Goal: Obtain resource: Download file/media

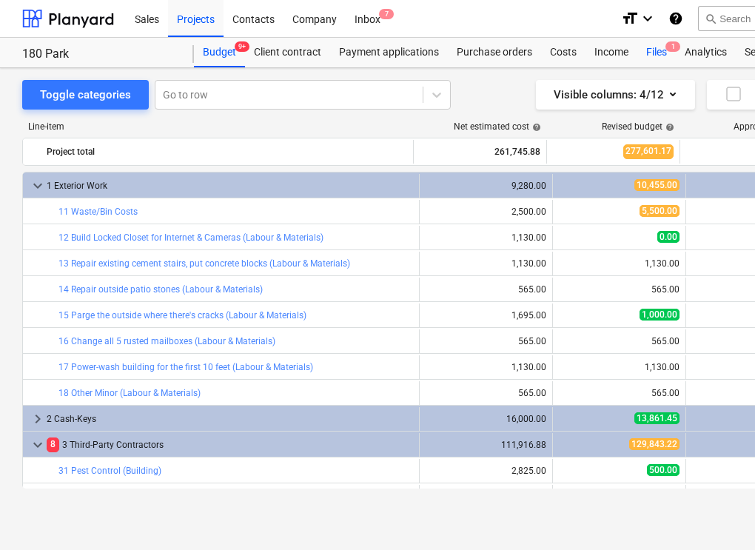
click at [656, 55] on div "Files 1" at bounding box center [656, 53] width 38 height 30
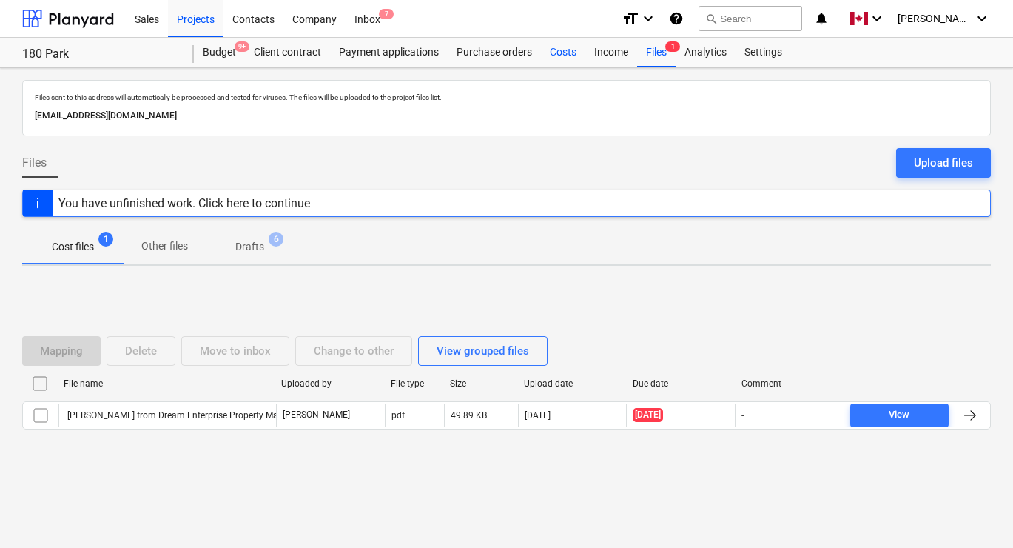
click at [560, 51] on div "Costs" at bounding box center [563, 53] width 44 height 30
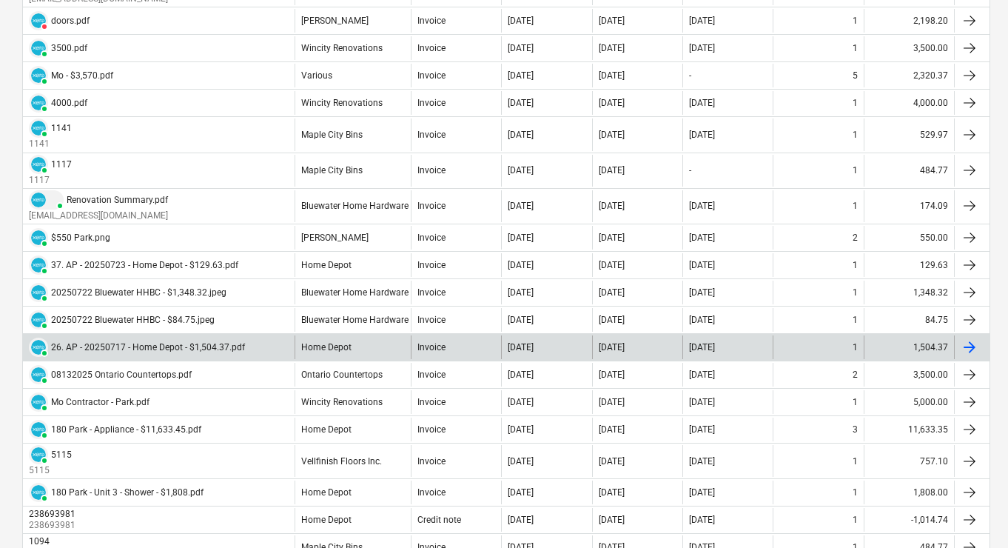
scroll to position [673, 0]
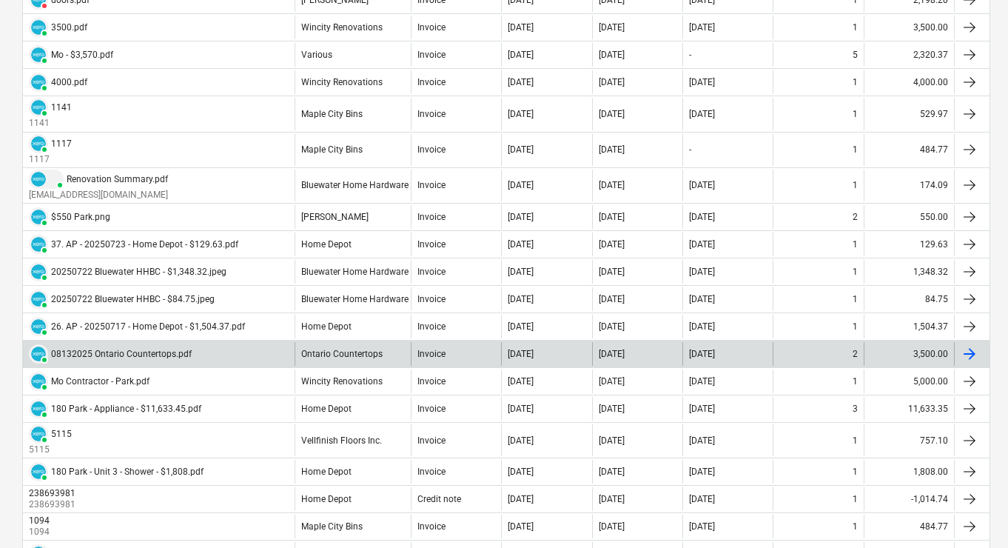
click at [754, 351] on div at bounding box center [969, 354] width 18 height 18
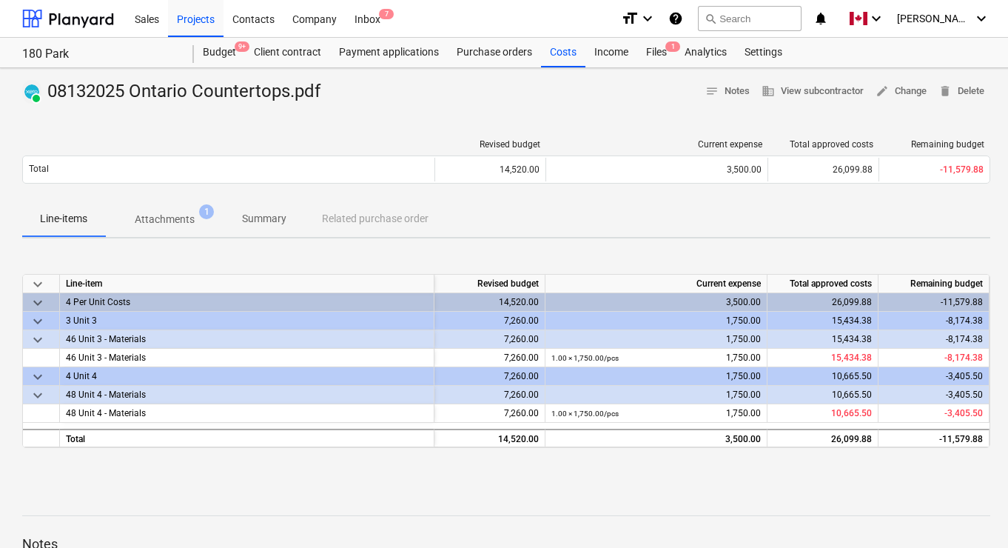
click at [152, 222] on p "Attachments" at bounding box center [165, 220] width 60 height 16
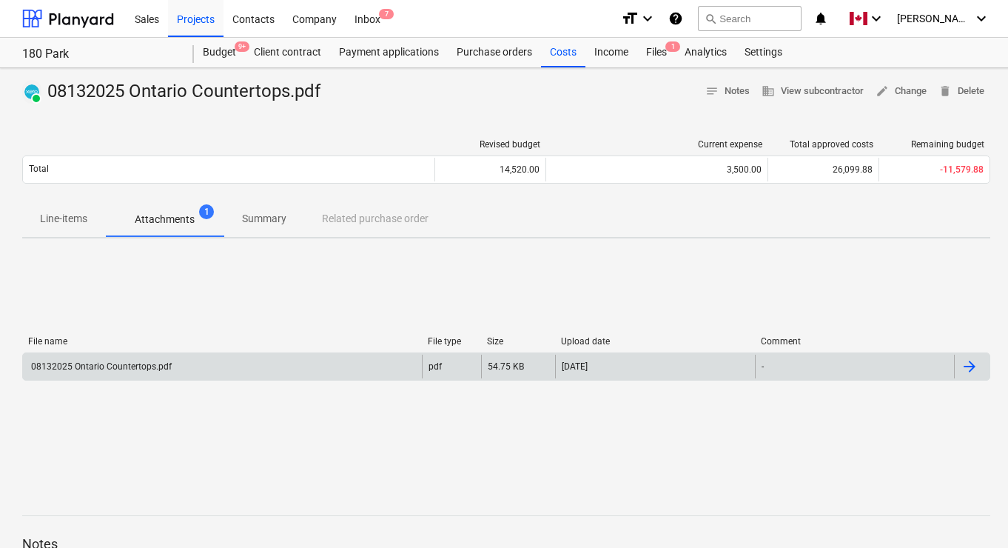
click at [754, 368] on div at bounding box center [969, 366] width 18 height 18
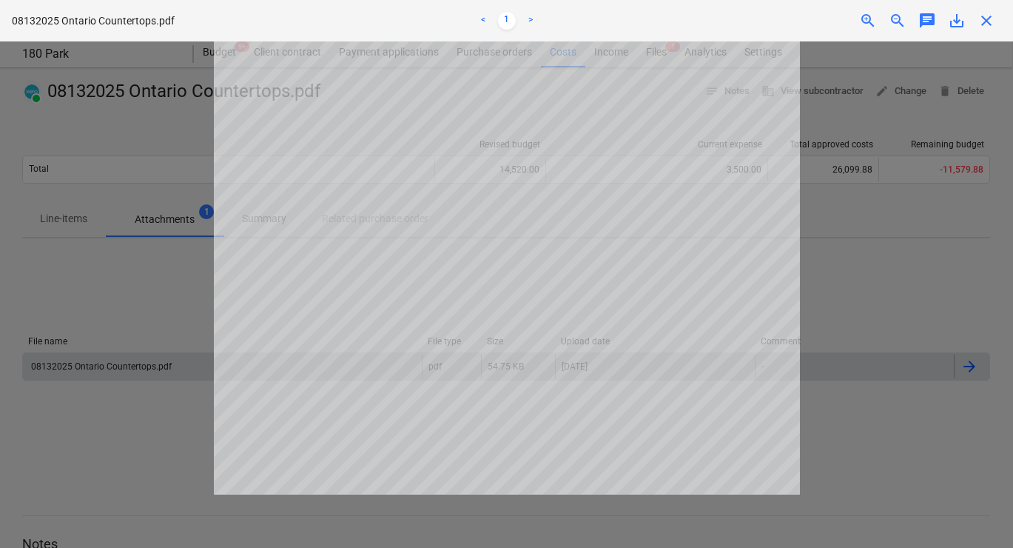
click at [528, 28] on link ">" at bounding box center [531, 21] width 18 height 18
click at [528, 17] on link ">" at bounding box center [531, 21] width 18 height 18
click at [754, 21] on span "save_alt" at bounding box center [957, 21] width 18 height 18
click at [754, 18] on span "close" at bounding box center [986, 21] width 18 height 18
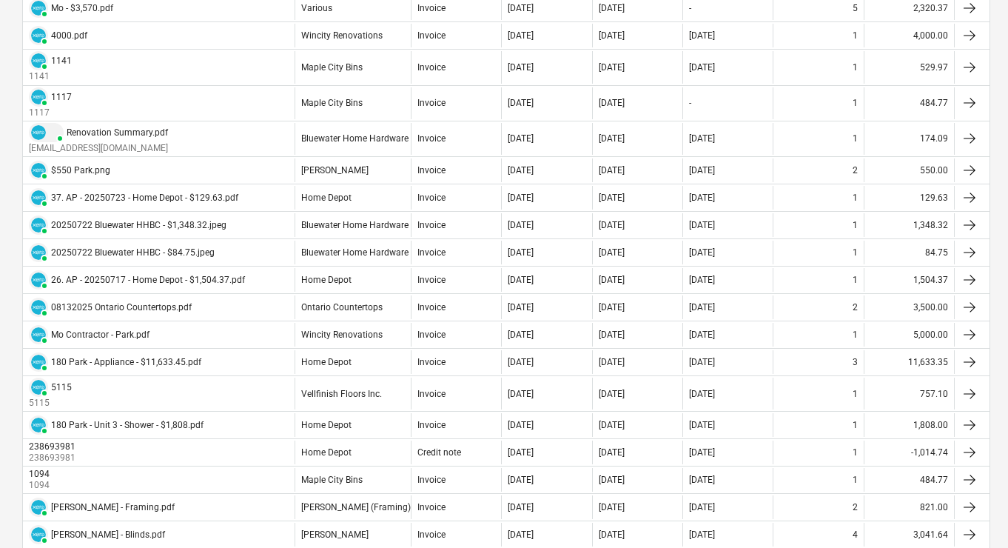
scroll to position [724, 0]
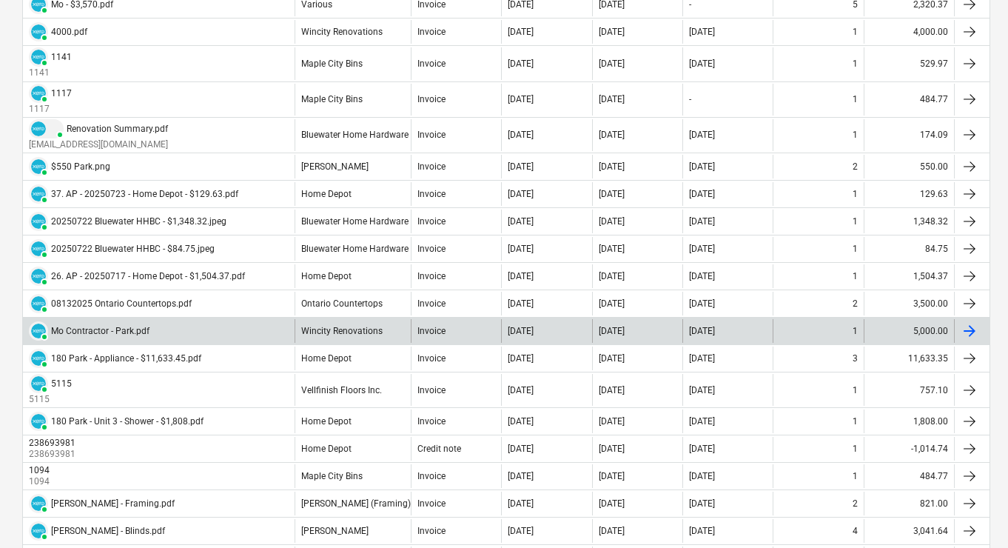
click at [754, 330] on div at bounding box center [969, 331] width 18 height 18
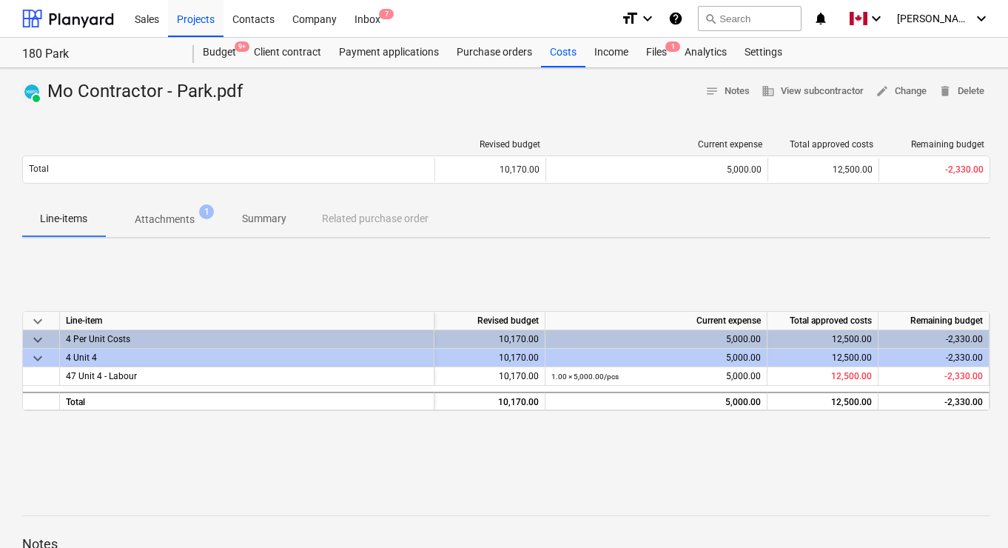
click at [169, 221] on p "Attachments" at bounding box center [165, 220] width 60 height 16
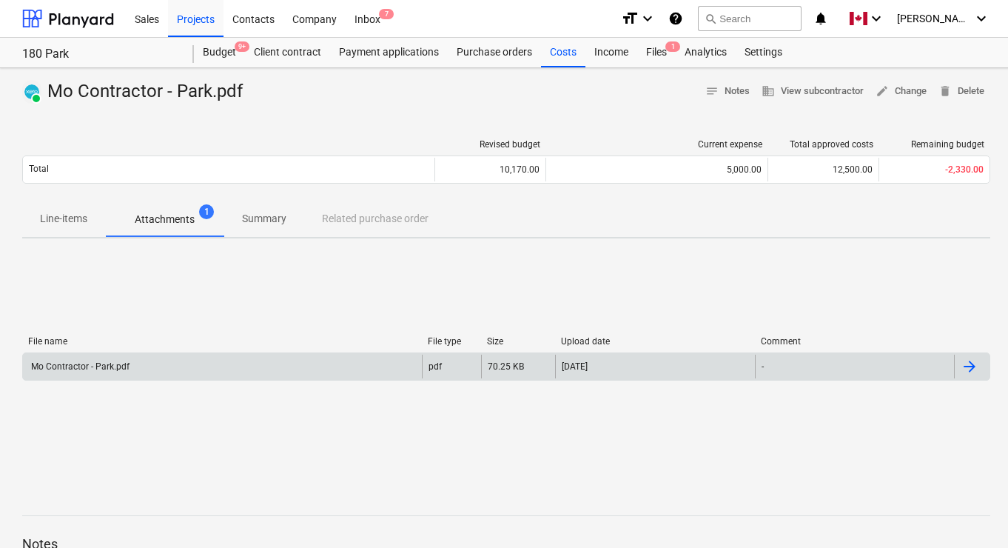
click at [754, 363] on div at bounding box center [969, 366] width 18 height 18
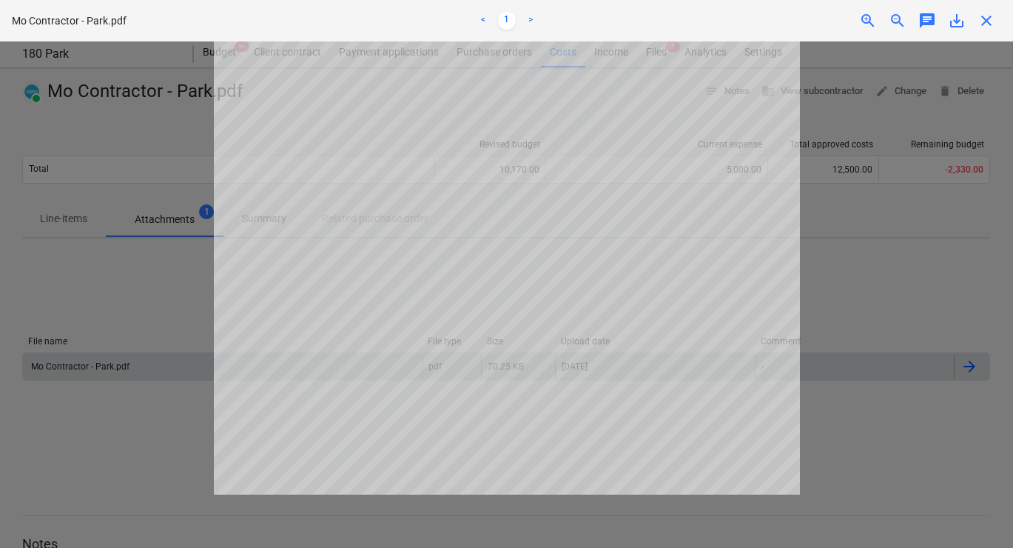
click at [533, 18] on link ">" at bounding box center [531, 21] width 18 height 18
click at [754, 18] on span "save_alt" at bounding box center [957, 21] width 18 height 18
click at [754, 18] on span "close" at bounding box center [986, 21] width 18 height 18
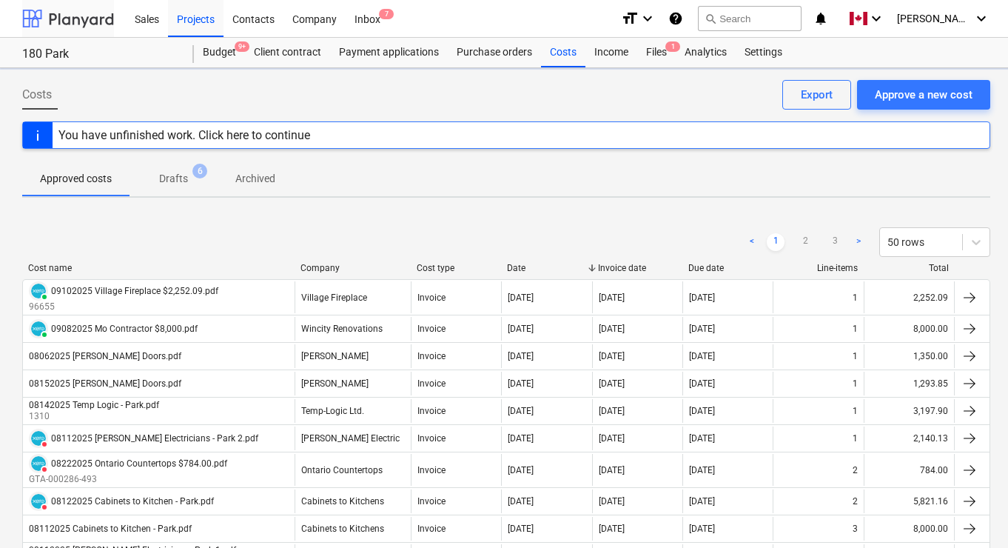
scroll to position [724, 0]
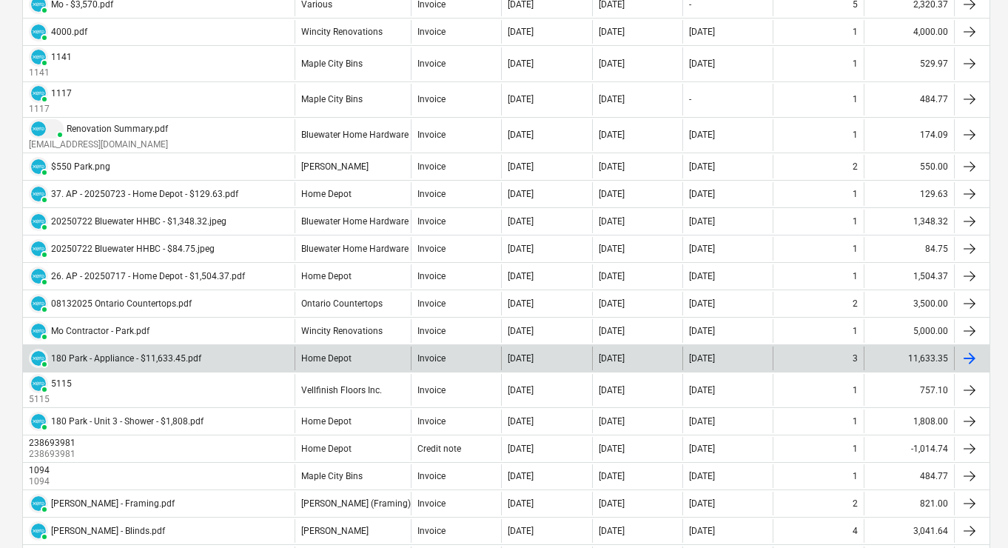
click at [754, 360] on div at bounding box center [969, 358] width 18 height 18
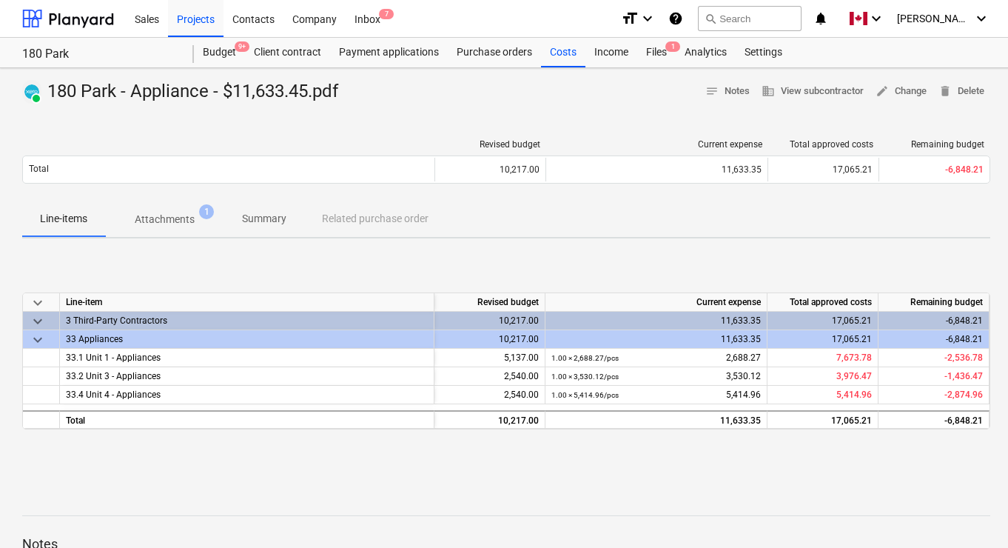
click at [167, 213] on p "Attachments" at bounding box center [165, 220] width 60 height 16
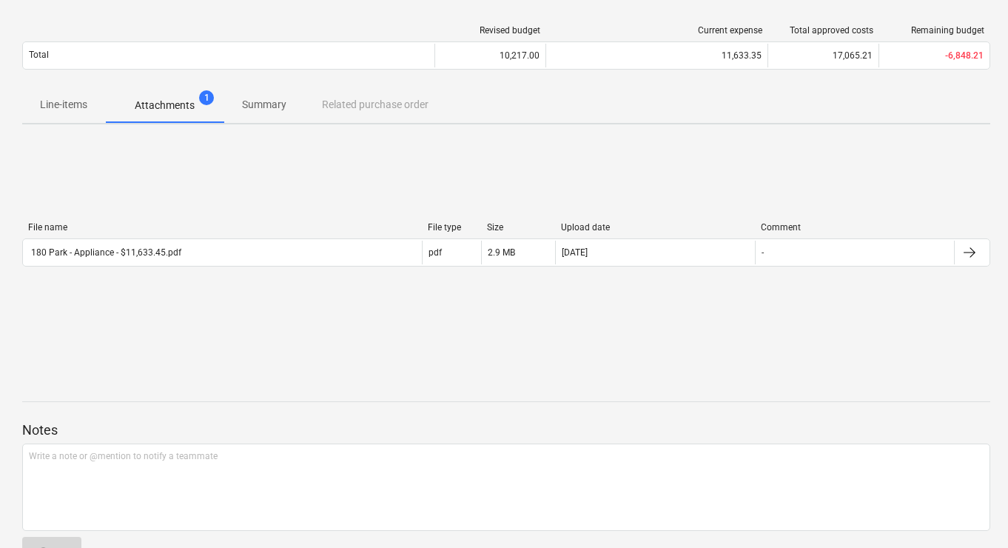
scroll to position [156, 0]
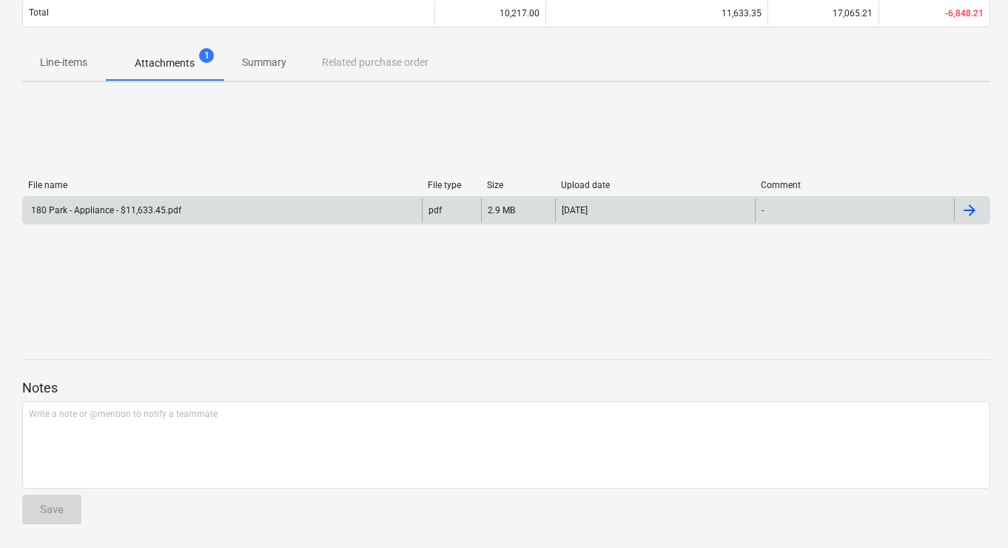
click at [754, 216] on div at bounding box center [969, 210] width 18 height 18
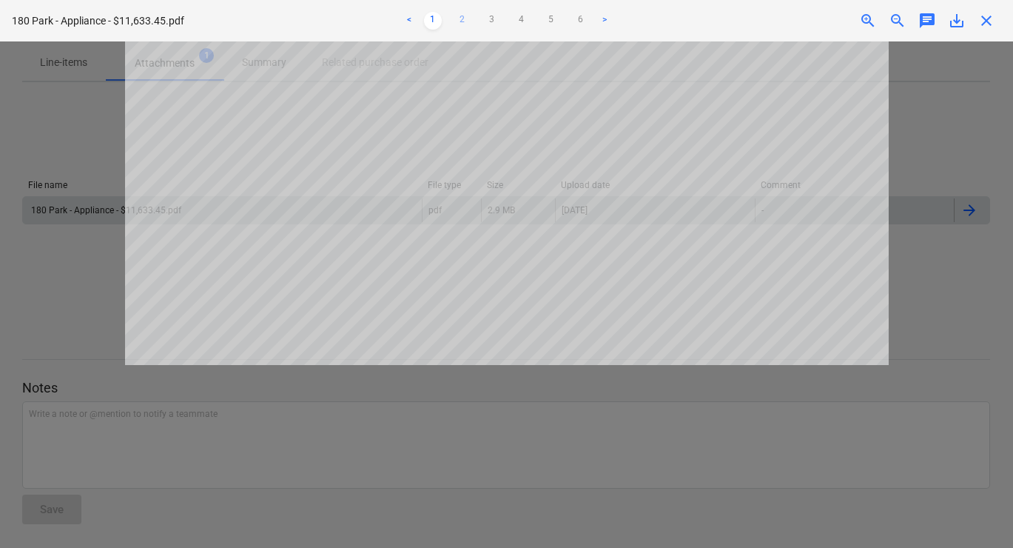
click at [459, 18] on link "2" at bounding box center [463, 21] width 18 height 18
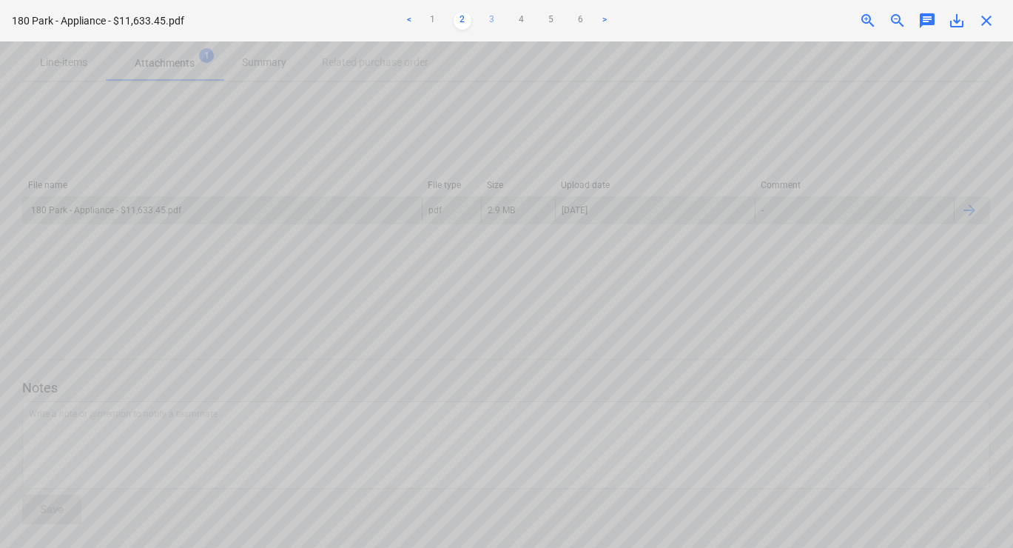
click at [487, 21] on link "3" at bounding box center [492, 21] width 18 height 18
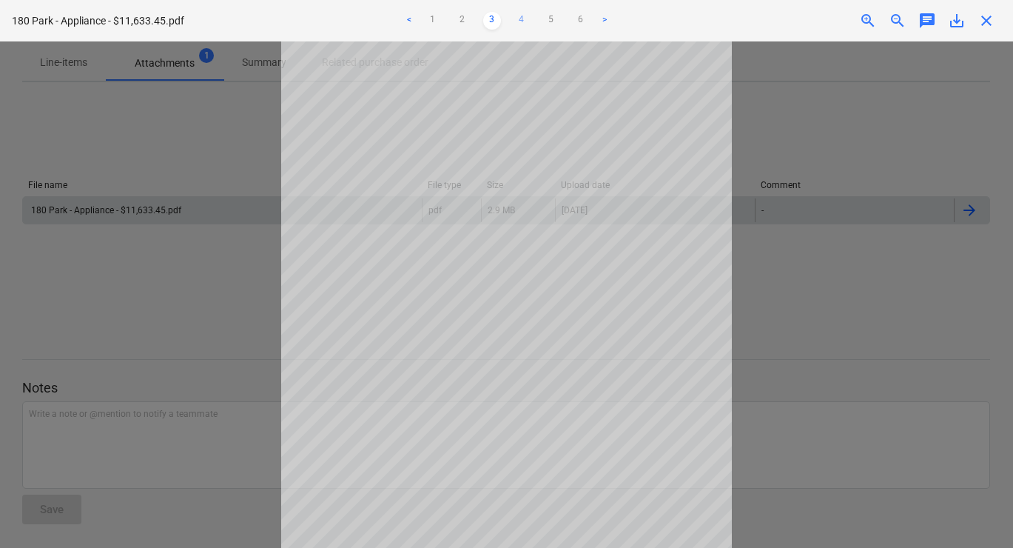
click at [519, 21] on link "4" at bounding box center [522, 21] width 18 height 18
click at [754, 17] on span "save_alt" at bounding box center [957, 21] width 18 height 18
click at [754, 23] on span "close" at bounding box center [986, 21] width 18 height 18
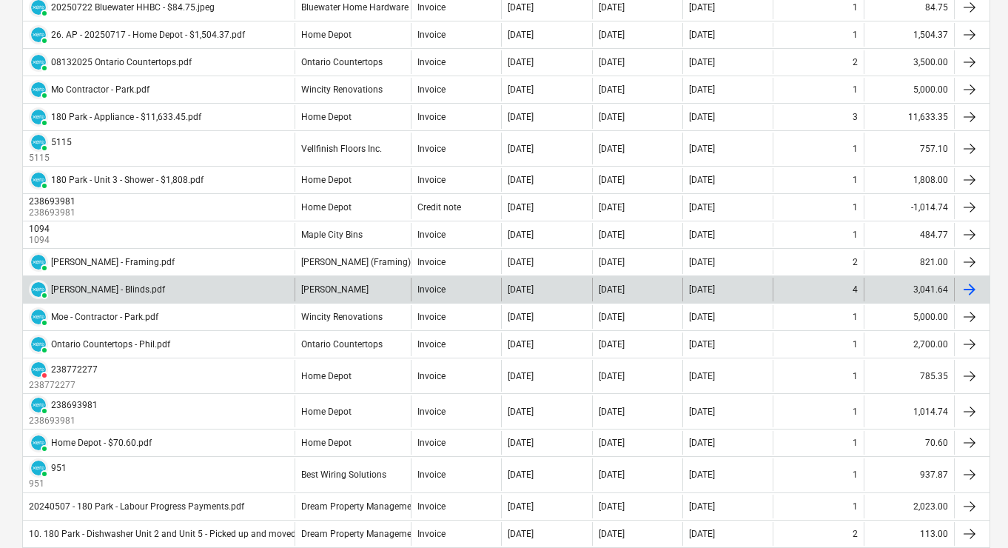
scroll to position [986, 0]
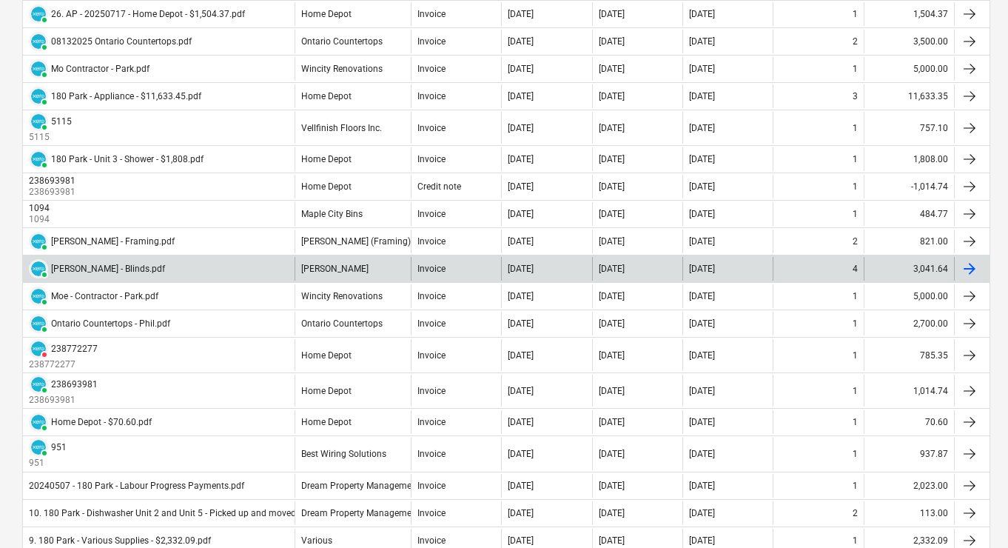
click at [754, 269] on div at bounding box center [969, 269] width 18 height 18
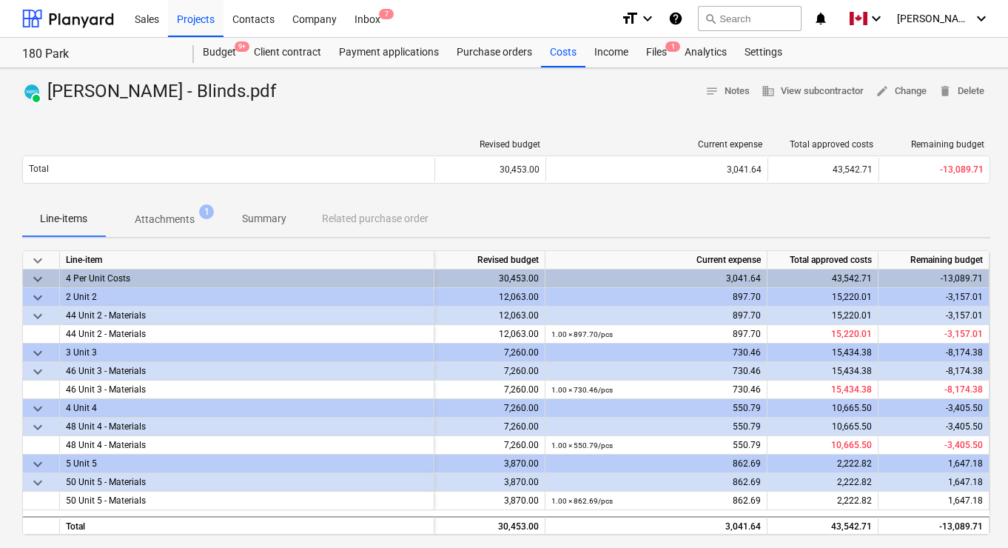
click at [161, 215] on p "Attachments" at bounding box center [165, 220] width 60 height 16
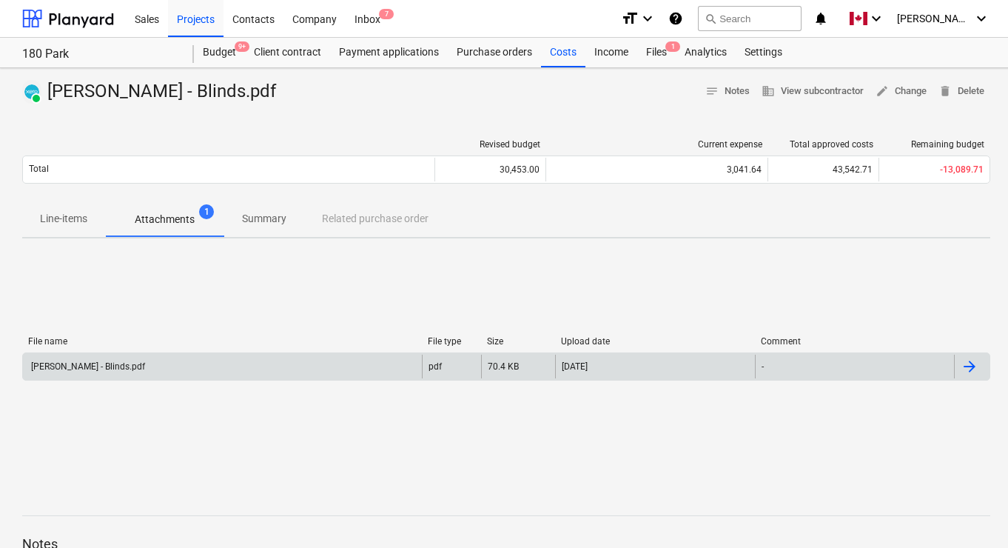
click at [754, 363] on div at bounding box center [969, 366] width 18 height 18
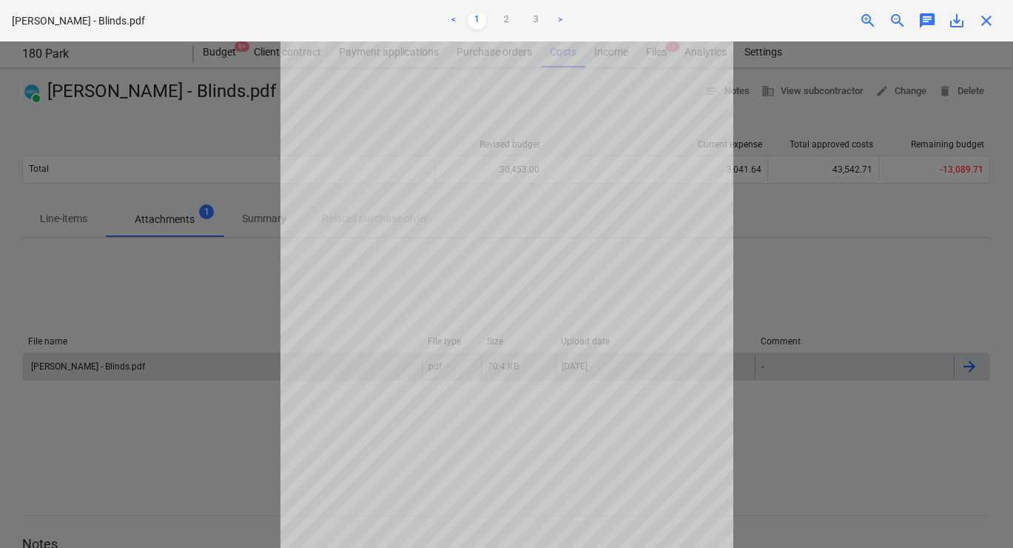
scroll to position [83, 0]
click at [507, 21] on link "2" at bounding box center [507, 21] width 18 height 18
click at [534, 21] on link "3" at bounding box center [537, 21] width 18 height 18
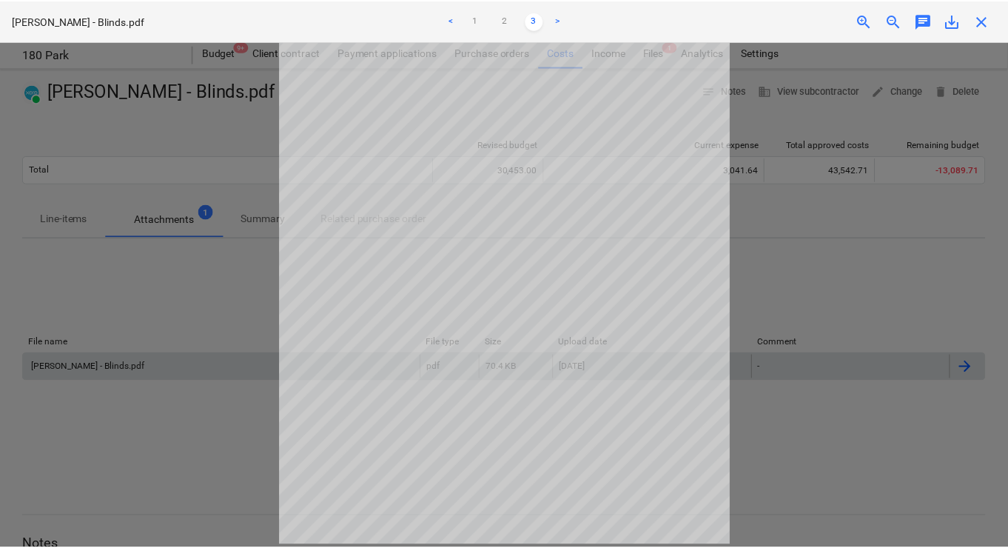
scroll to position [0, 0]
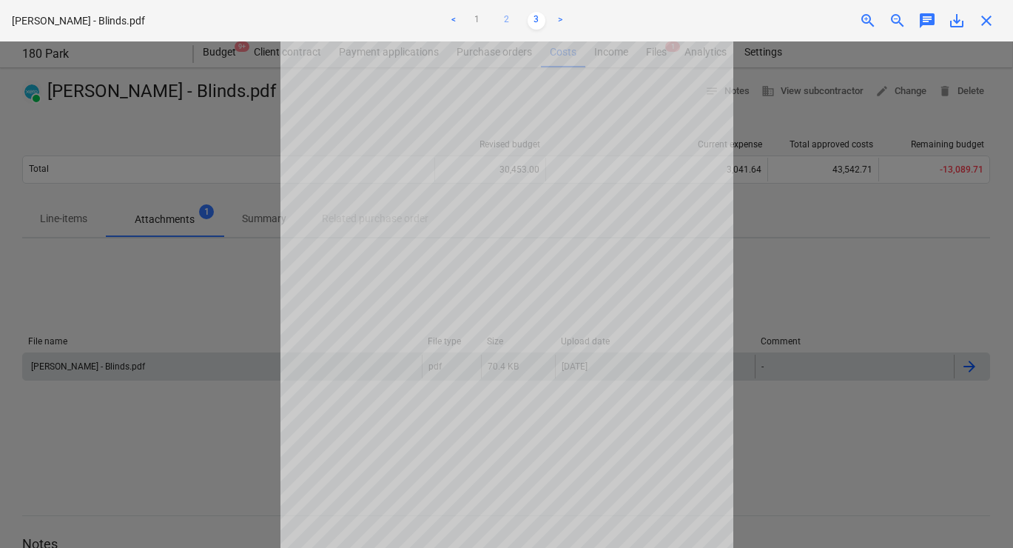
click at [507, 16] on link "2" at bounding box center [507, 21] width 18 height 18
click at [754, 24] on span "save_alt" at bounding box center [957, 21] width 18 height 18
click at [754, 22] on span "close" at bounding box center [986, 21] width 18 height 18
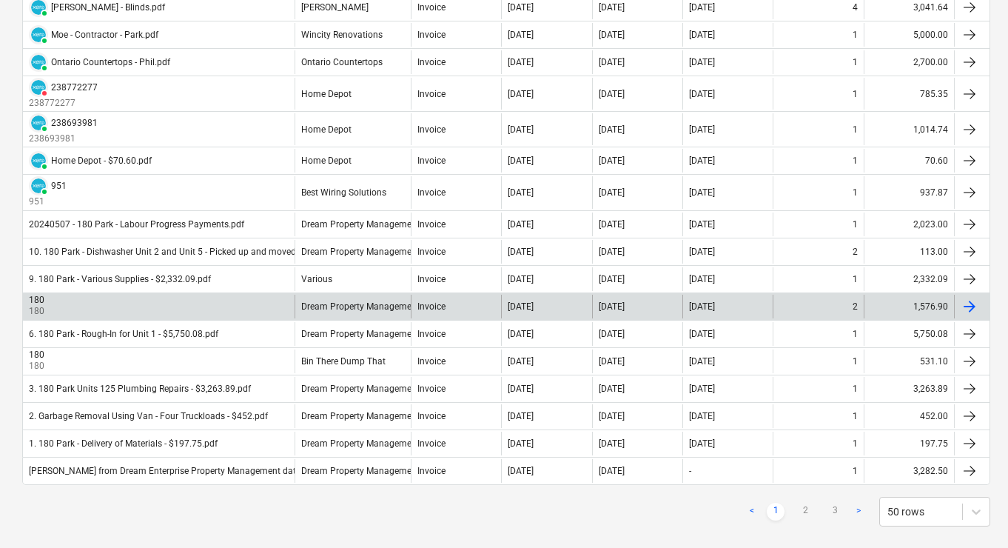
scroll to position [1248, 0]
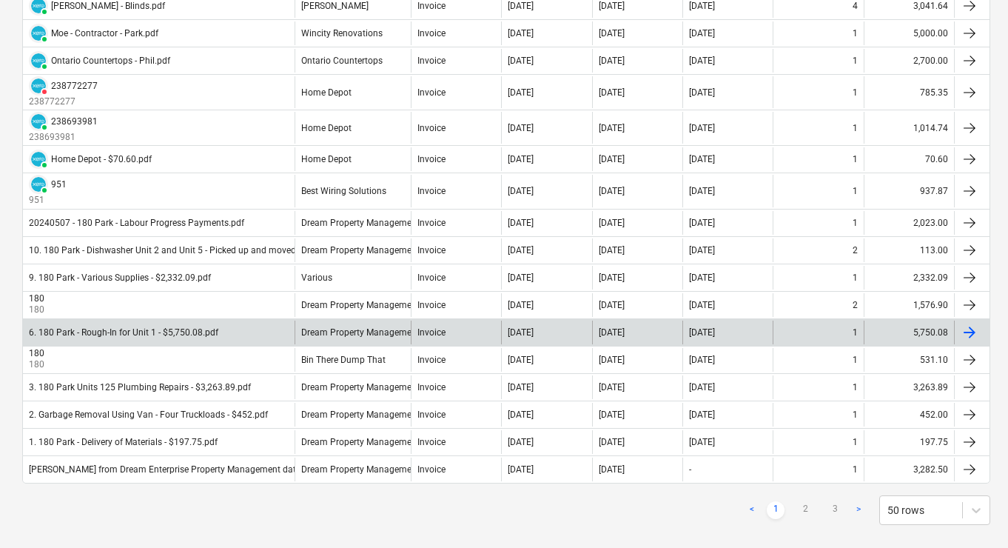
click at [754, 332] on div at bounding box center [969, 332] width 18 height 18
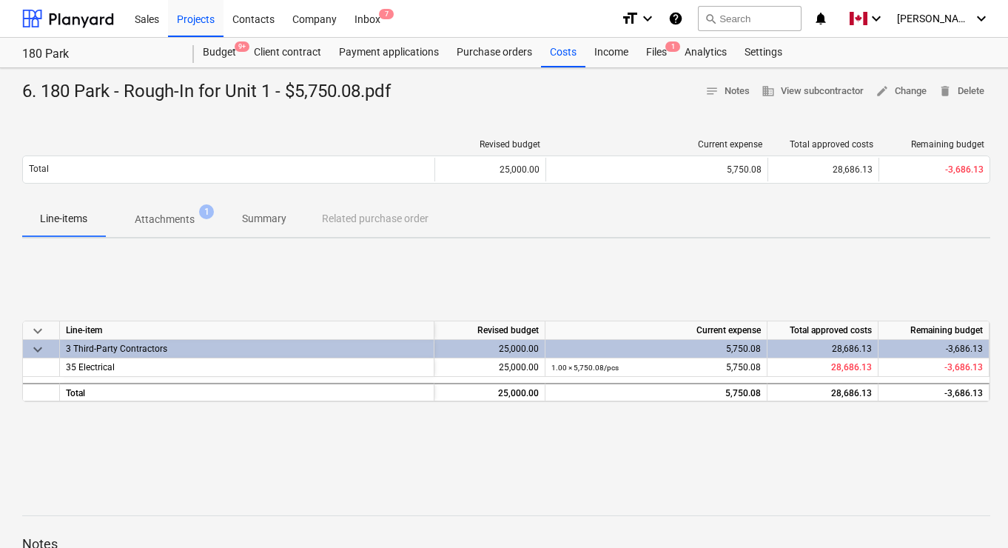
click at [161, 228] on span "Attachments 1" at bounding box center [164, 219] width 119 height 27
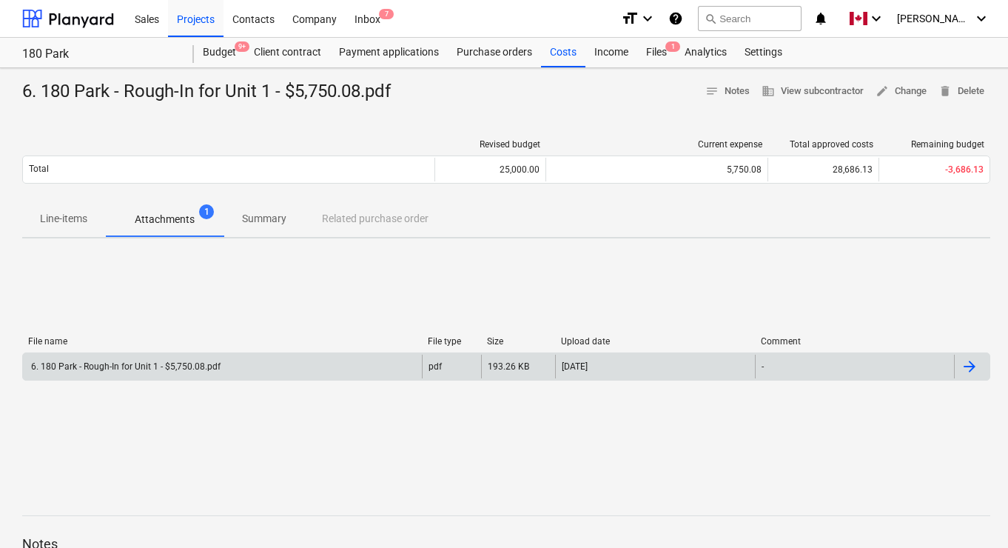
click at [754, 366] on div at bounding box center [969, 366] width 18 height 18
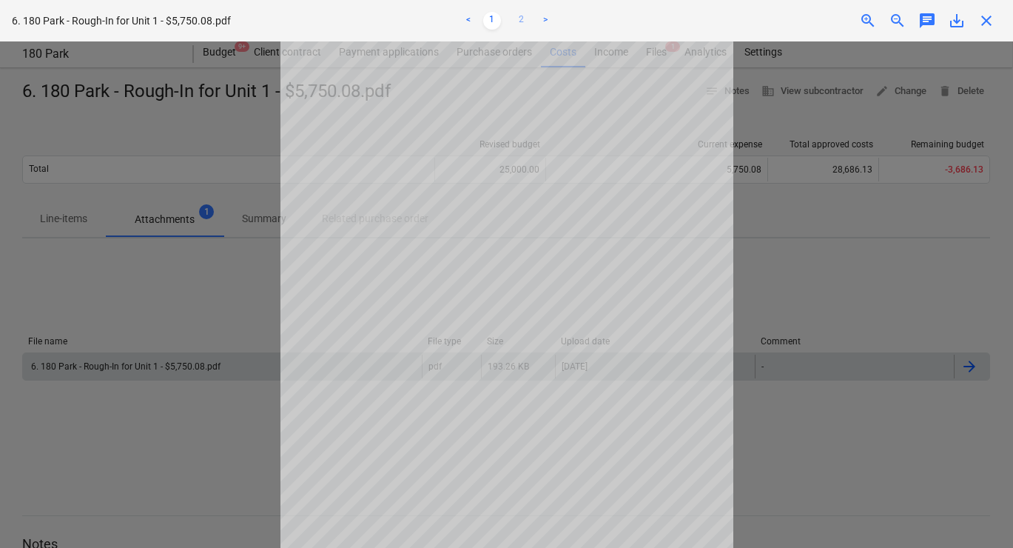
click at [524, 18] on link "2" at bounding box center [522, 21] width 18 height 18
click at [754, 21] on span "save_alt" at bounding box center [957, 21] width 18 height 18
click at [754, 23] on span "close" at bounding box center [986, 21] width 18 height 18
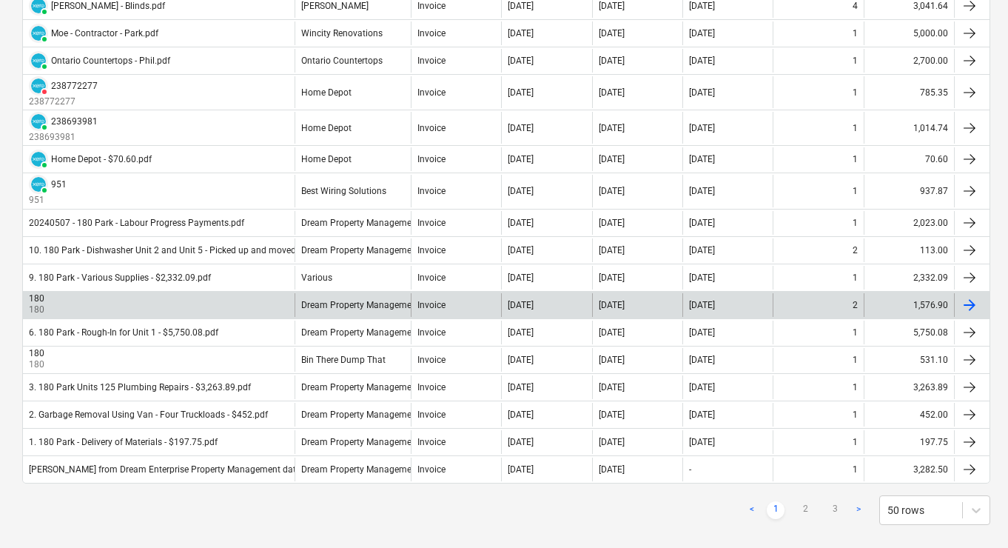
scroll to position [1266, 0]
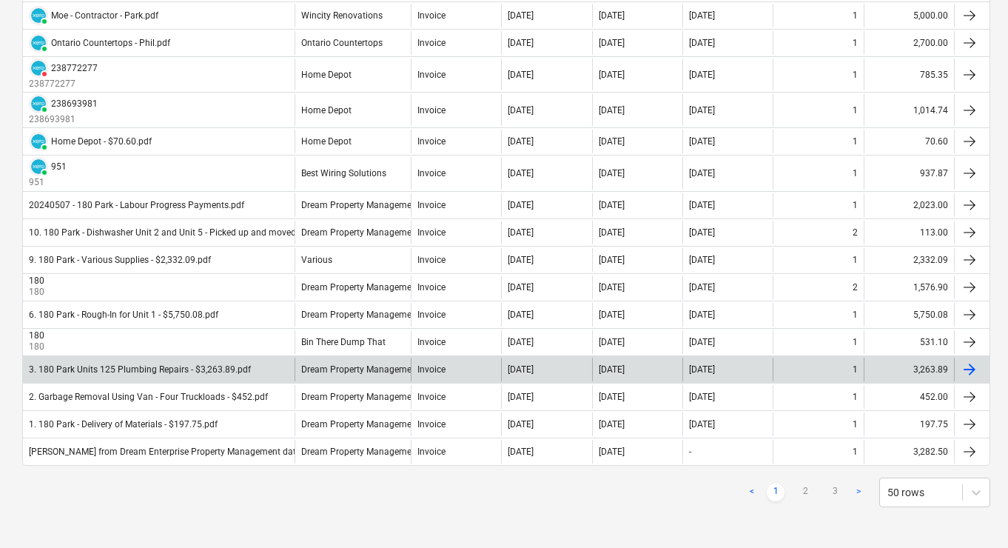
click at [754, 370] on div at bounding box center [969, 369] width 18 height 18
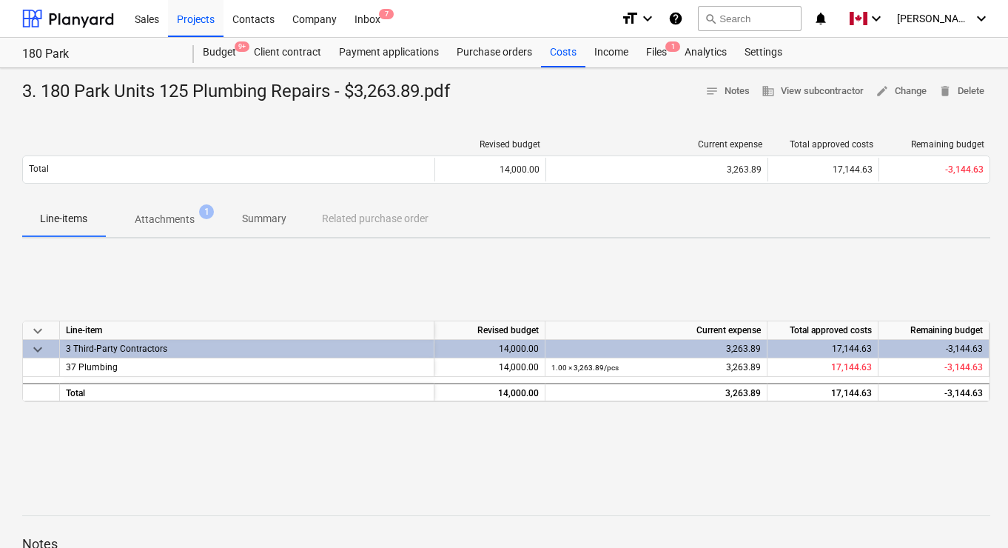
click at [170, 229] on span "Attachments 1" at bounding box center [164, 219] width 119 height 27
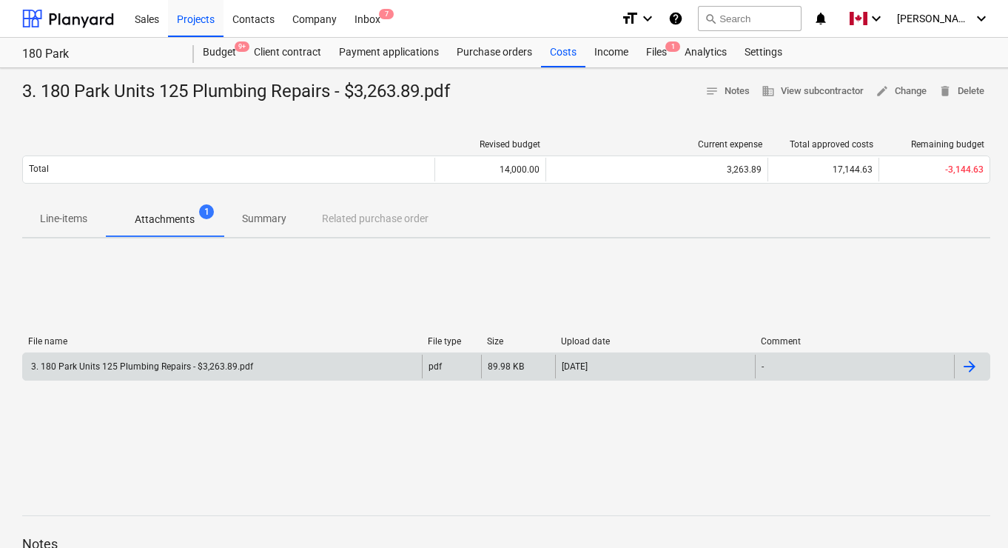
click at [754, 366] on div at bounding box center [972, 366] width 36 height 24
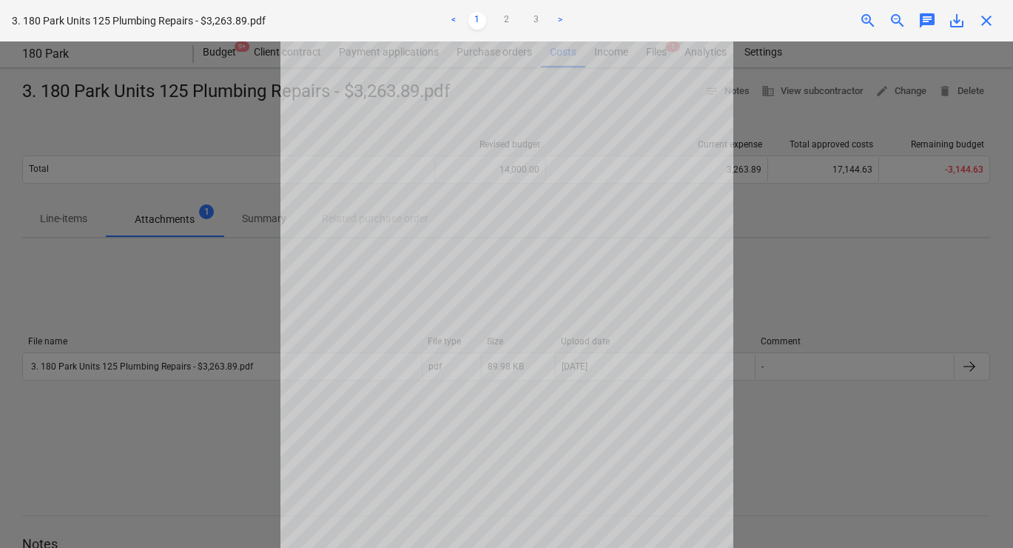
click at [754, 21] on span "save_alt" at bounding box center [957, 21] width 18 height 18
